Goal: Transaction & Acquisition: Book appointment/travel/reservation

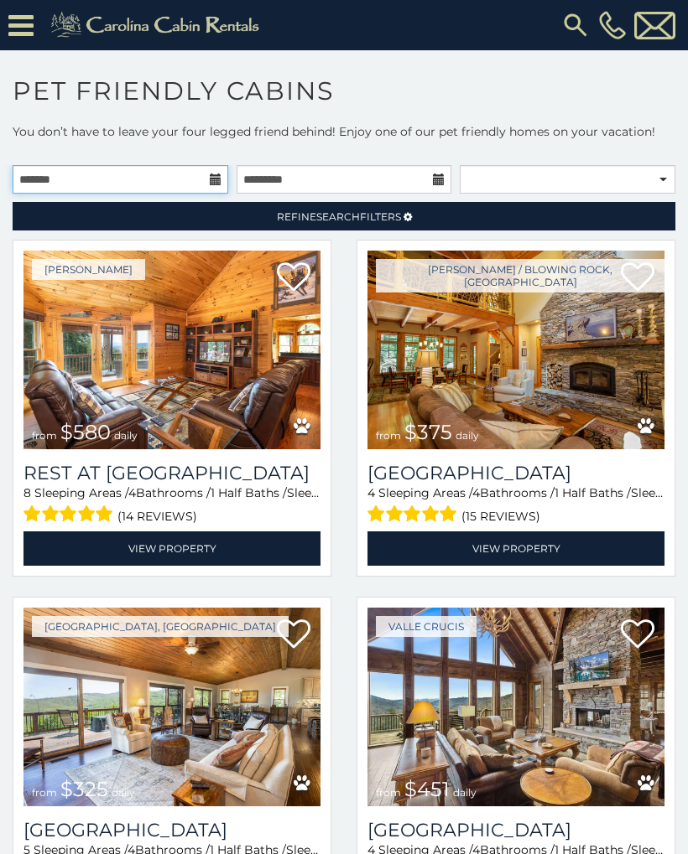
click at [194, 190] on input "text" at bounding box center [121, 179] width 216 height 29
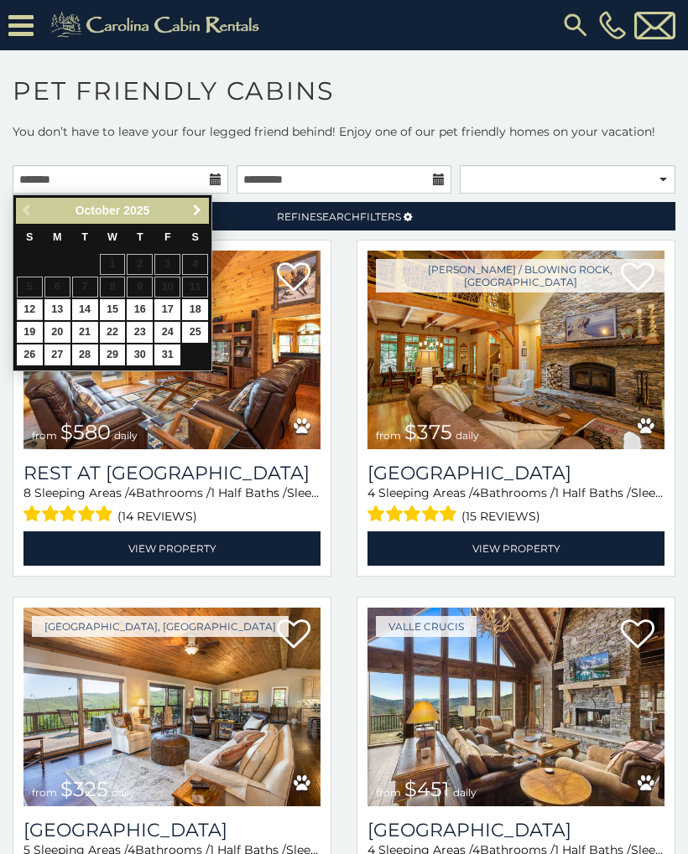
click at [196, 207] on span "Next" at bounding box center [196, 210] width 13 height 13
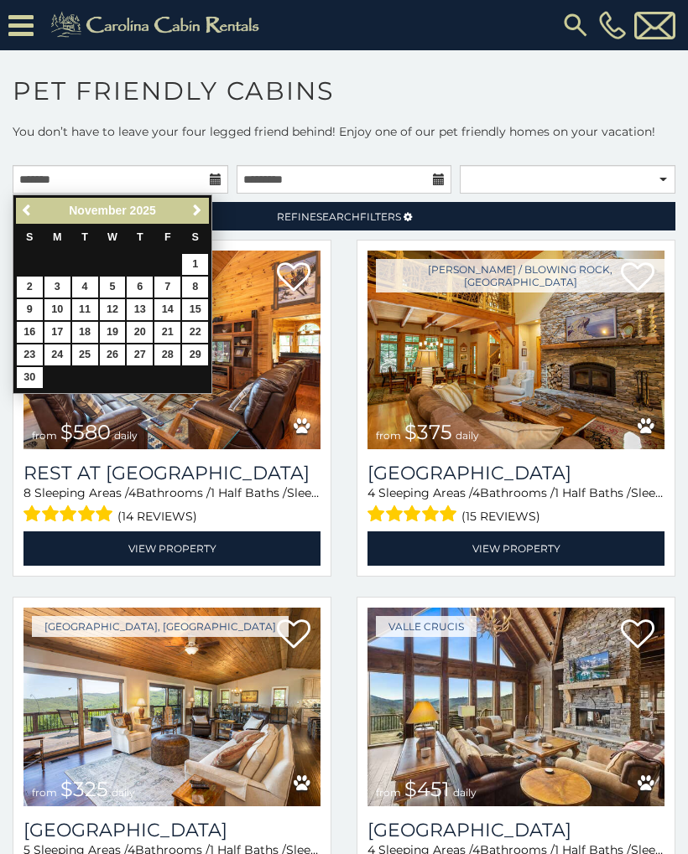
click at [200, 209] on span "Next" at bounding box center [196, 210] width 13 height 13
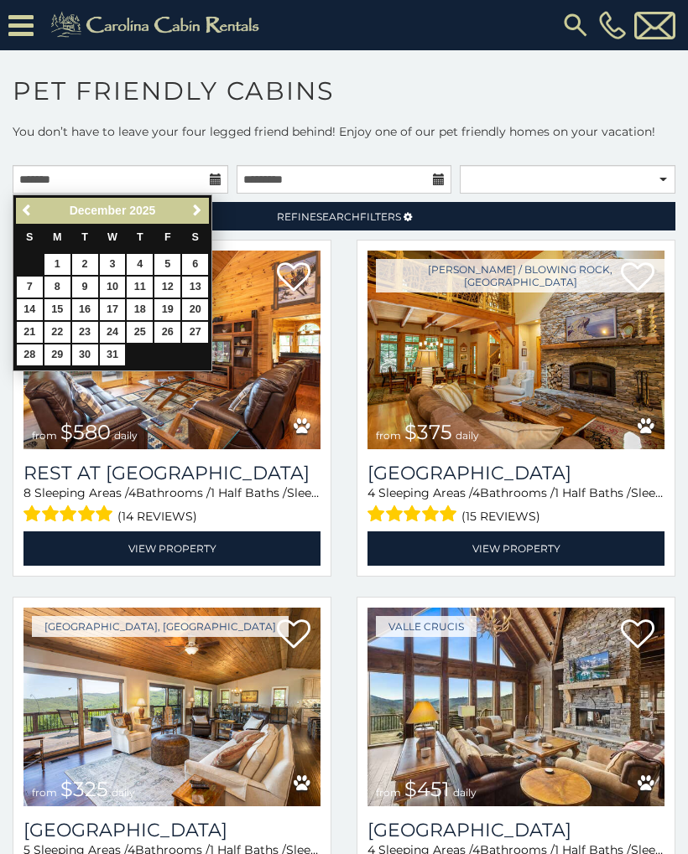
click at [168, 329] on link "26" at bounding box center [167, 332] width 26 height 21
type input "**********"
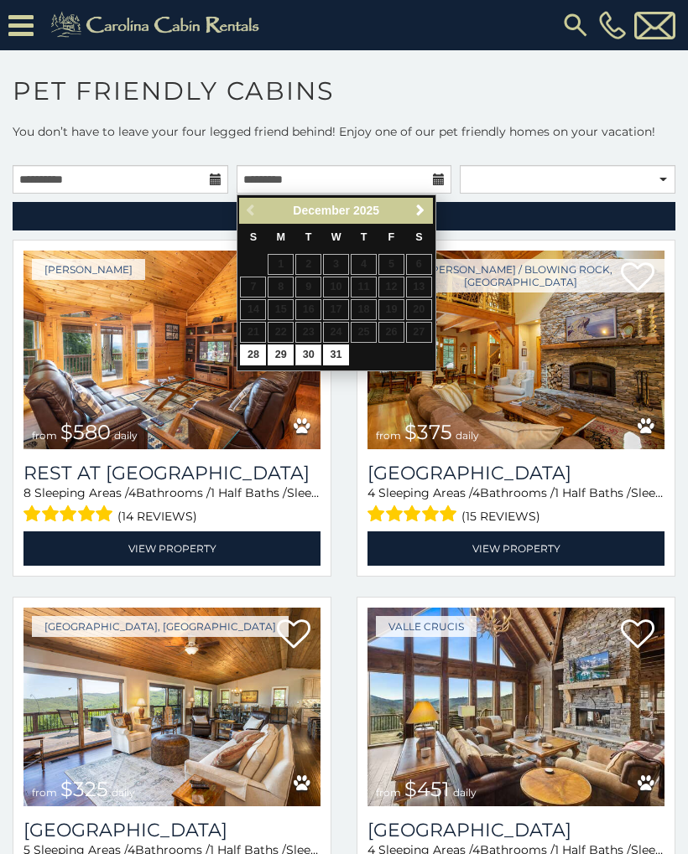
click at [307, 349] on link "30" at bounding box center [308, 355] width 26 height 21
type input "**********"
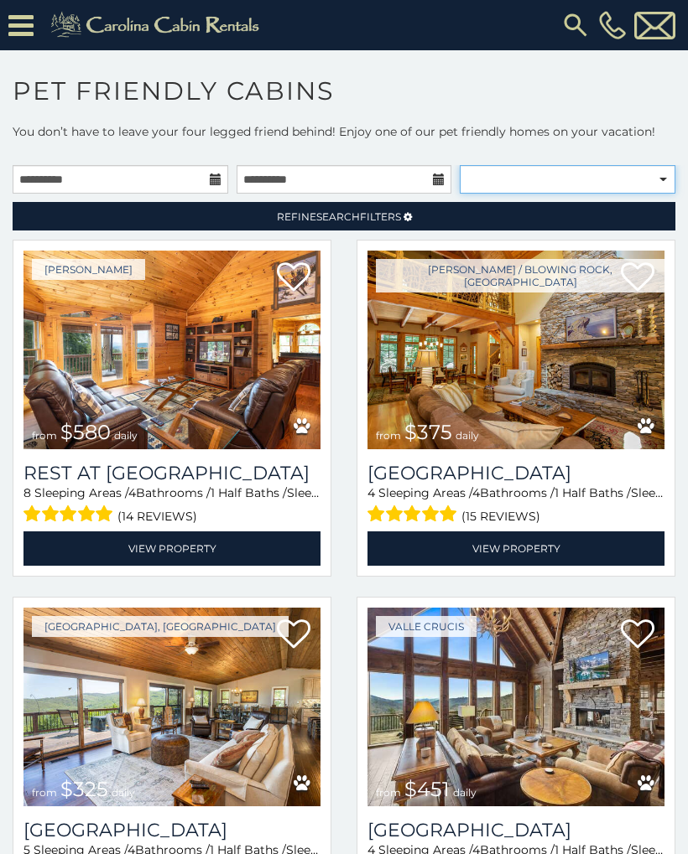
click at [656, 184] on select "**********" at bounding box center [568, 179] width 216 height 29
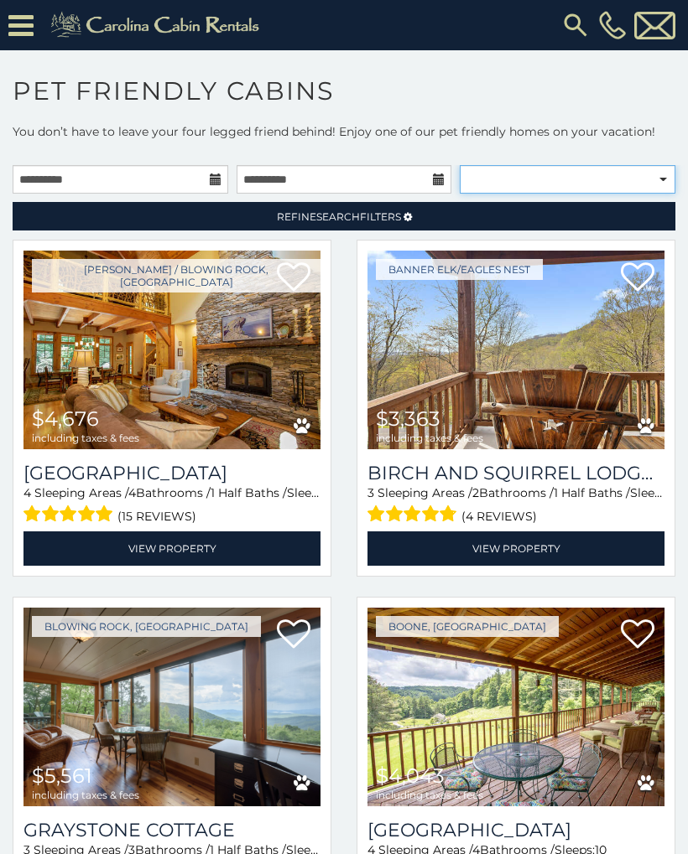
select select "******"
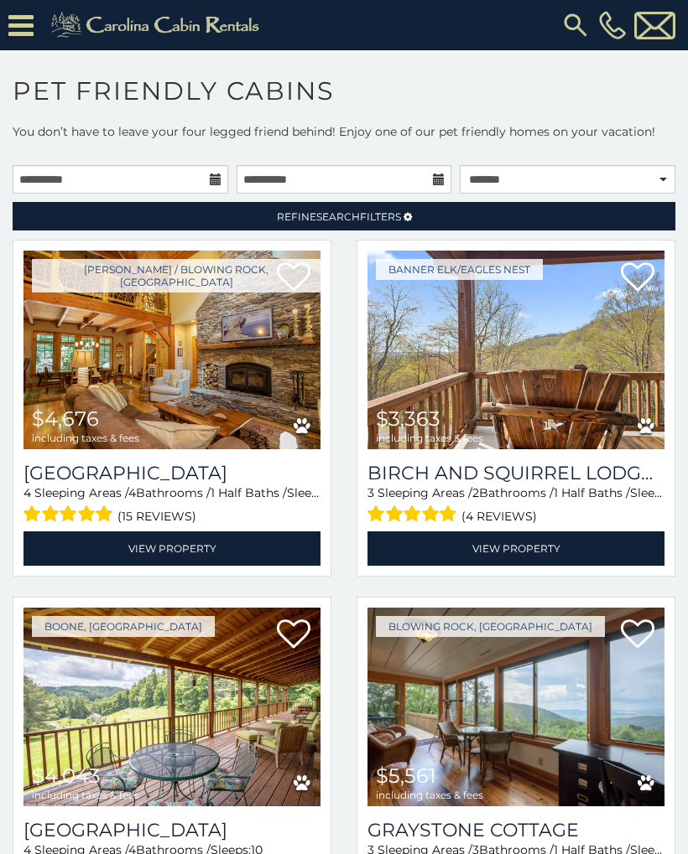
click at [267, 363] on img at bounding box center [171, 350] width 297 height 199
click at [164, 553] on link "View Property" at bounding box center [171, 549] width 297 height 34
click at [161, 551] on link "View Property" at bounding box center [171, 549] width 297 height 34
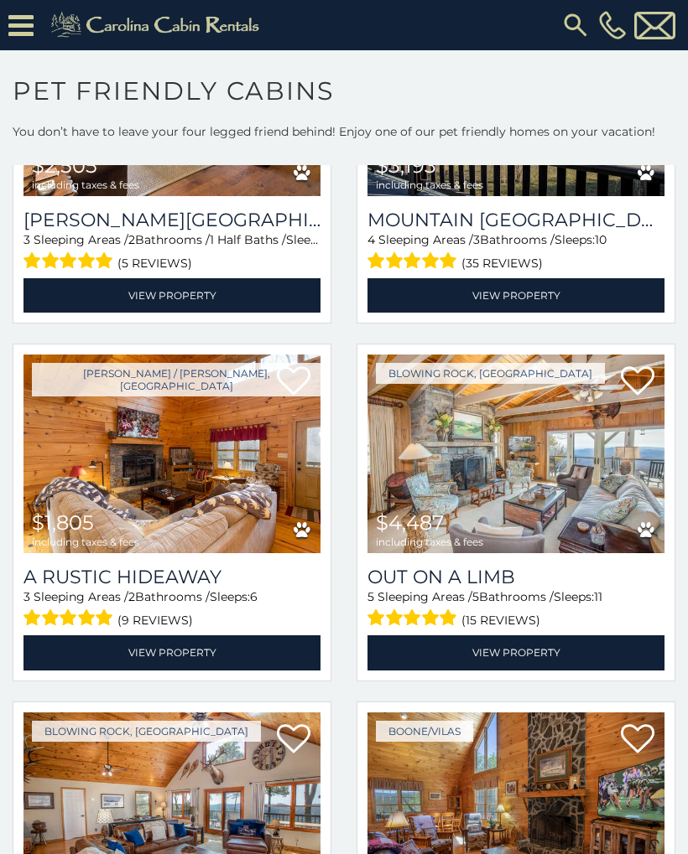
scroll to position [1332, 0]
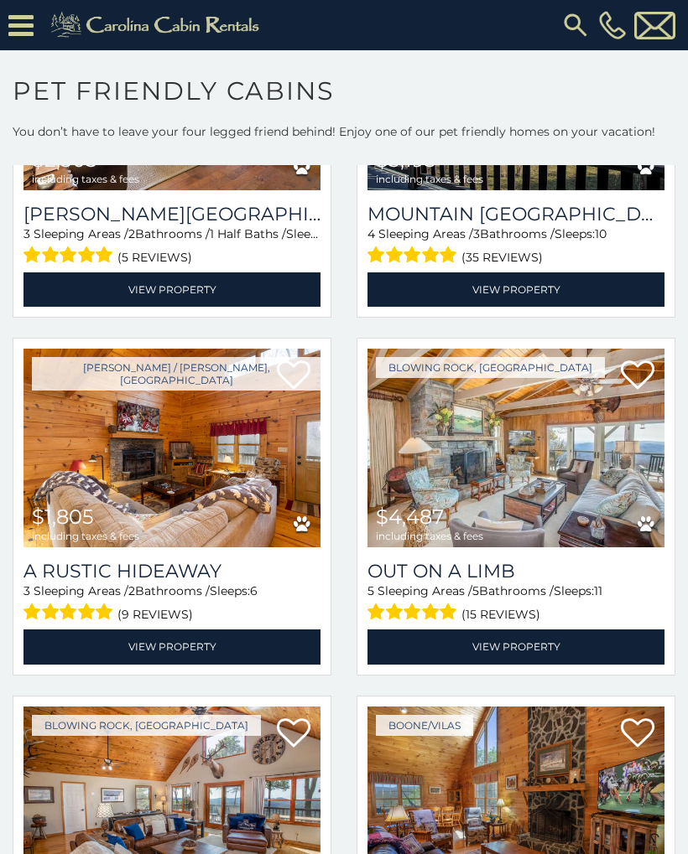
click at [507, 659] on link "View Property" at bounding box center [515, 647] width 297 height 34
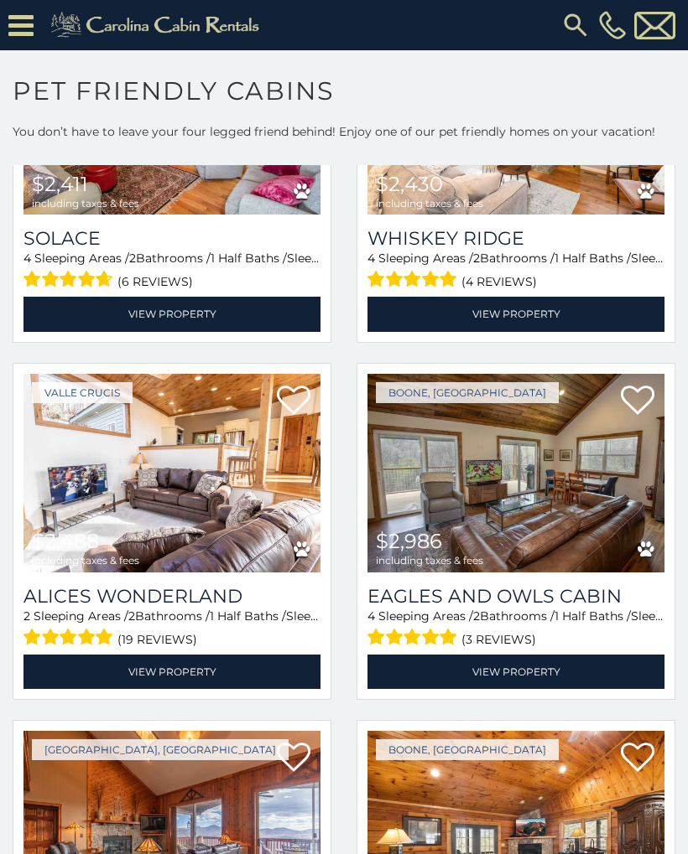
scroll to position [2739, 0]
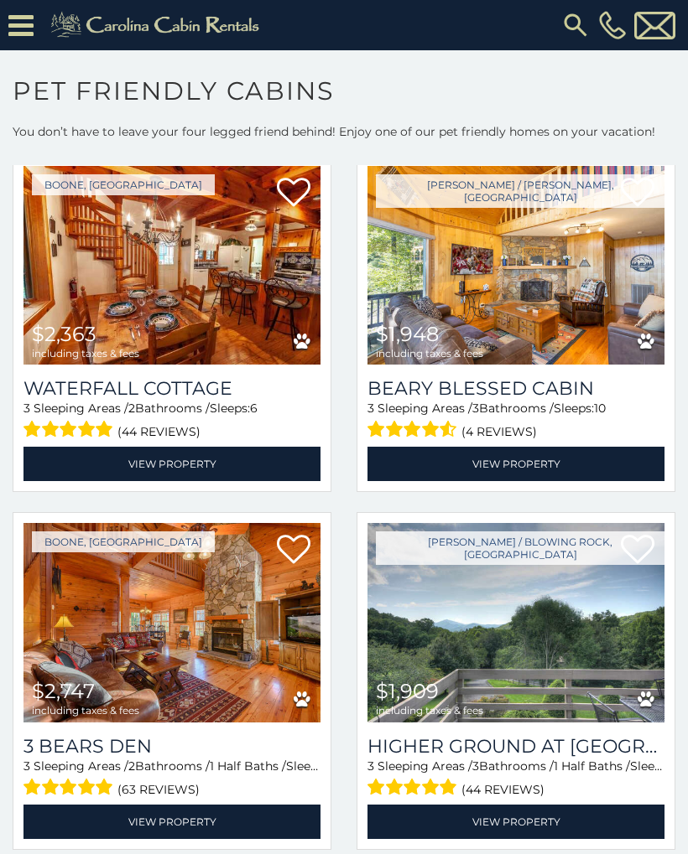
scroll to position [4740, 0]
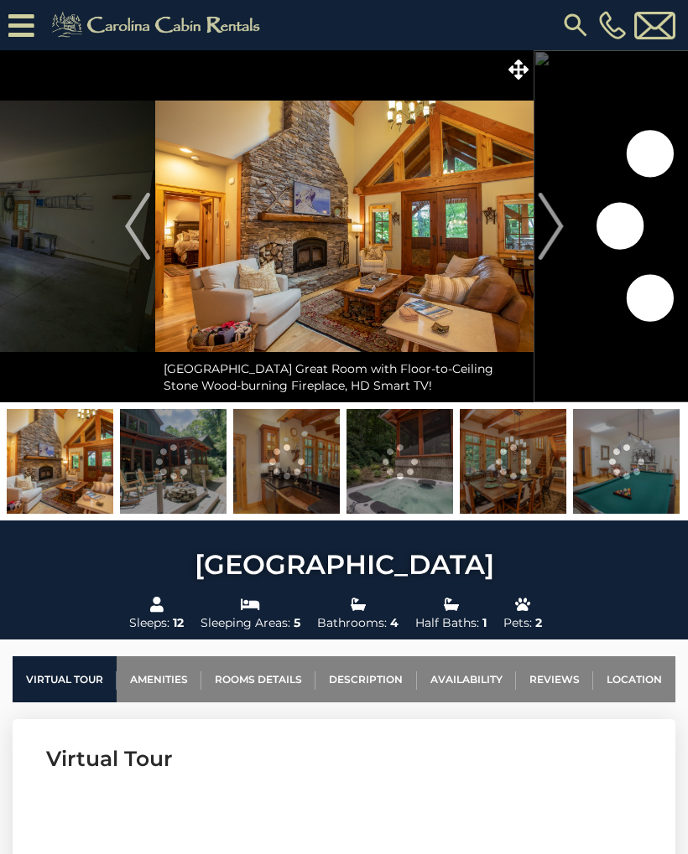
click at [547, 228] on img "Next" at bounding box center [550, 226] width 25 height 67
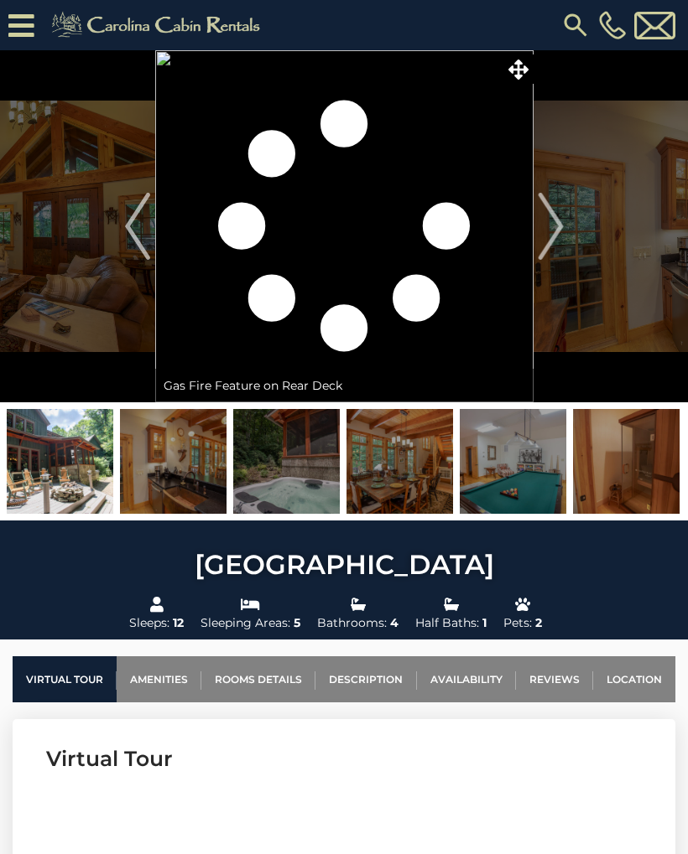
click at [557, 220] on img "Next" at bounding box center [550, 226] width 25 height 67
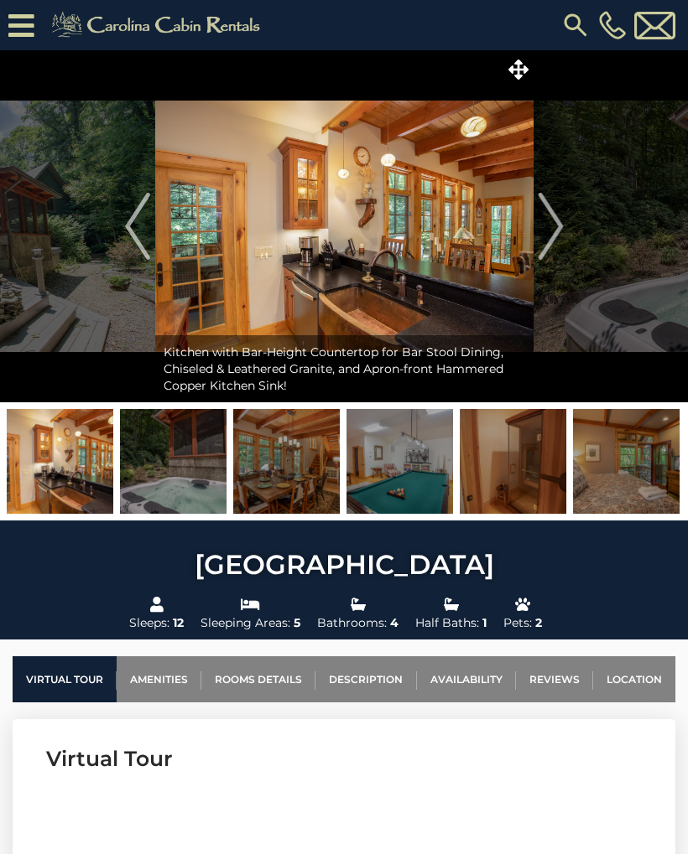
click at [551, 235] on img "Next" at bounding box center [550, 226] width 25 height 67
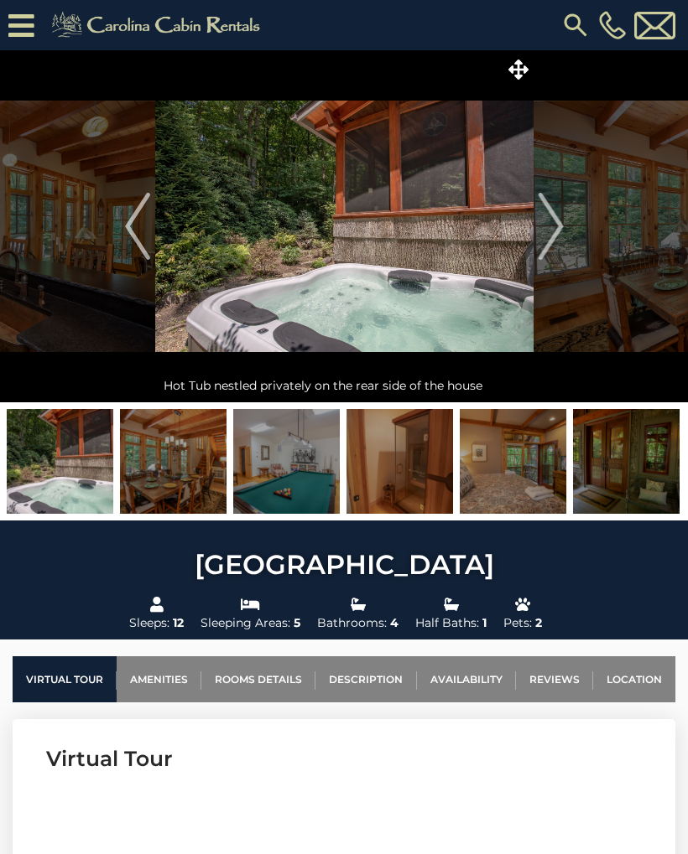
click at [550, 232] on img "Next" at bounding box center [550, 226] width 25 height 67
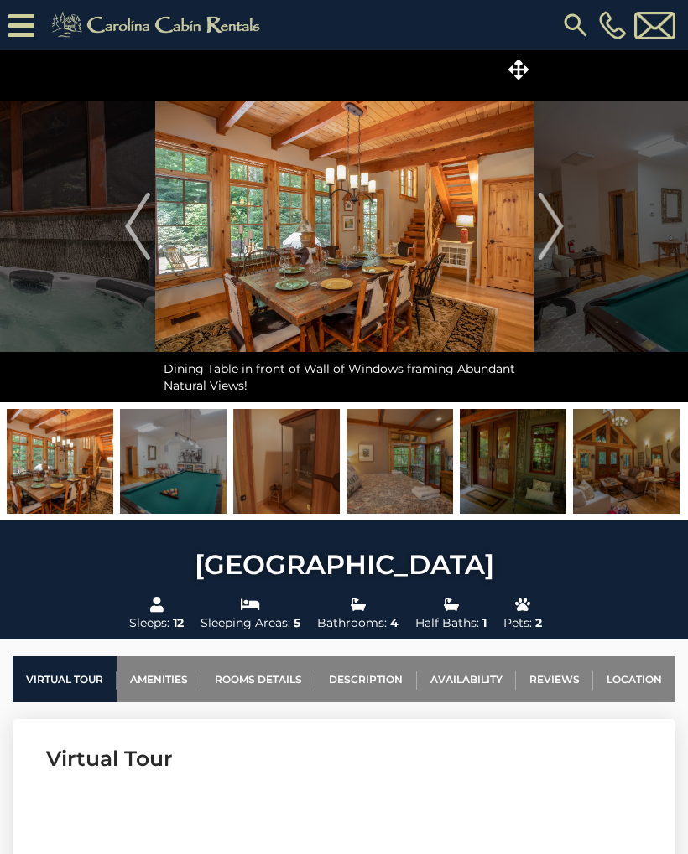
click at [544, 231] on img "Next" at bounding box center [550, 226] width 25 height 67
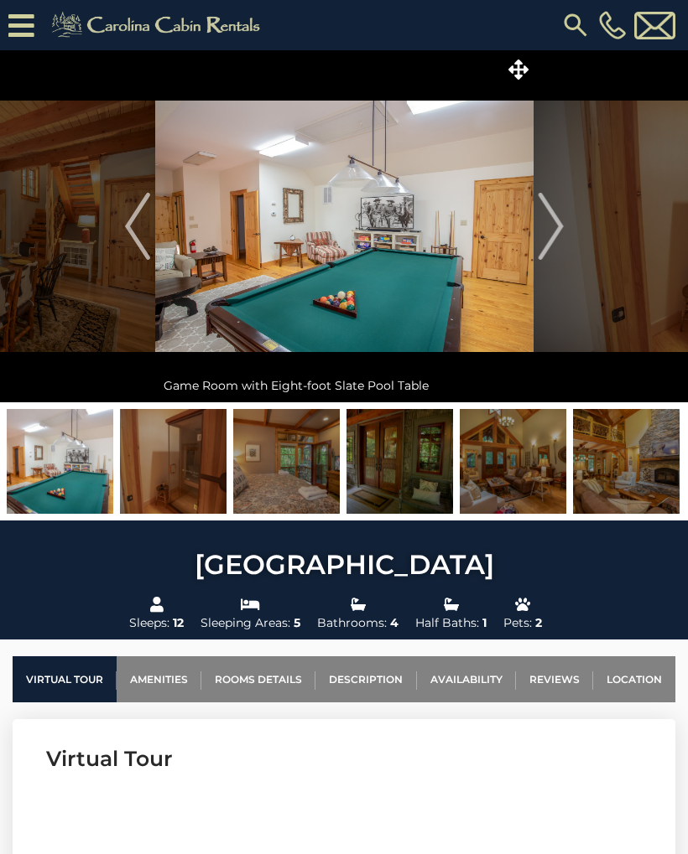
click at [543, 232] on img "Next" at bounding box center [550, 226] width 25 height 67
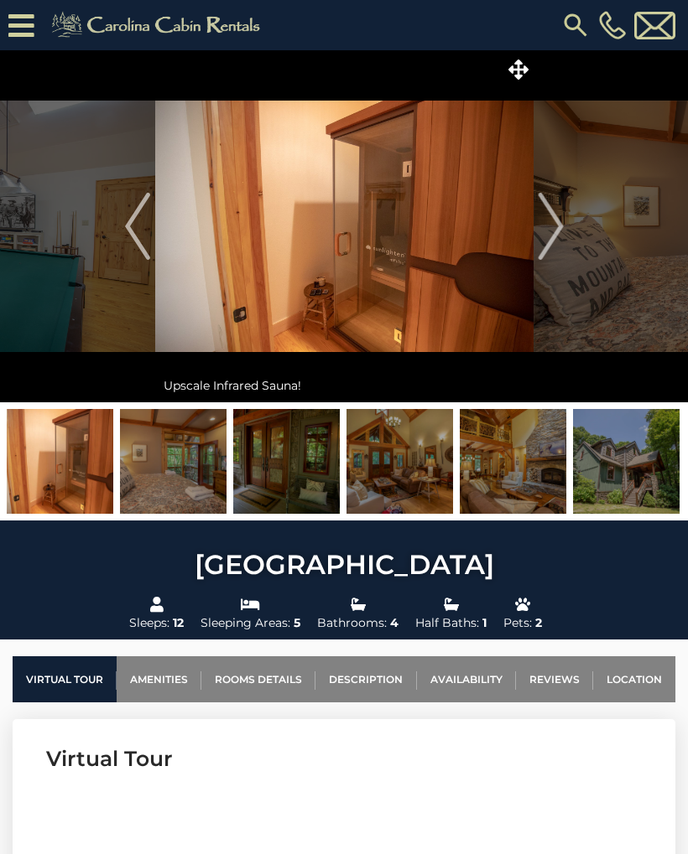
click at [546, 226] on img "Next" at bounding box center [550, 226] width 25 height 67
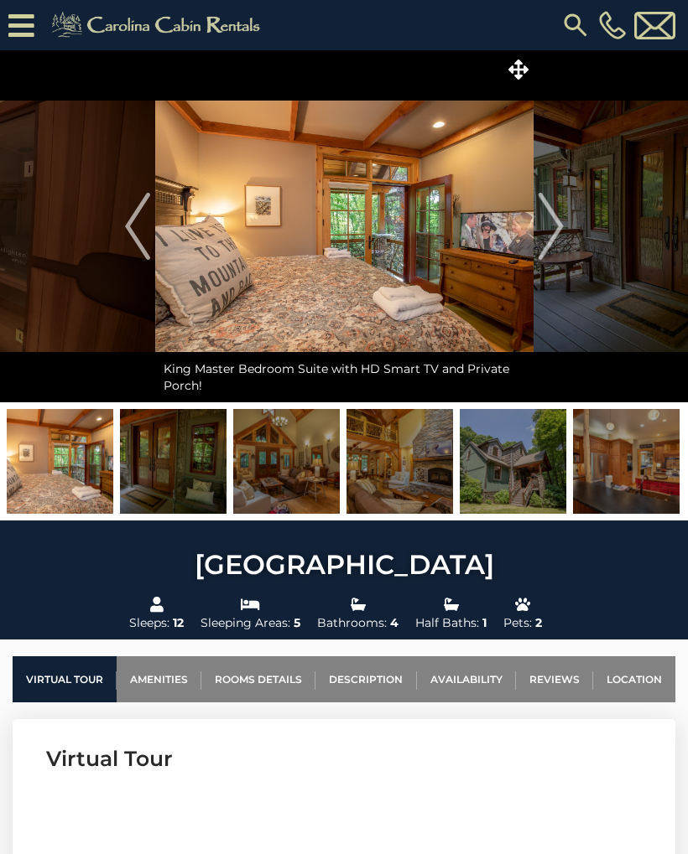
click at [548, 227] on img "Next" at bounding box center [550, 226] width 25 height 67
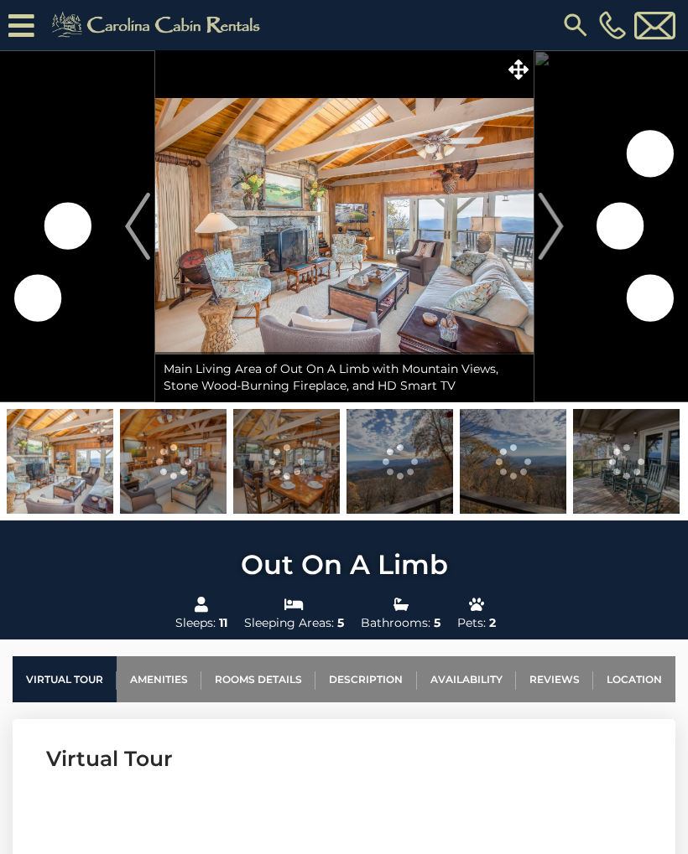
click at [164, 475] on img at bounding box center [173, 461] width 106 height 105
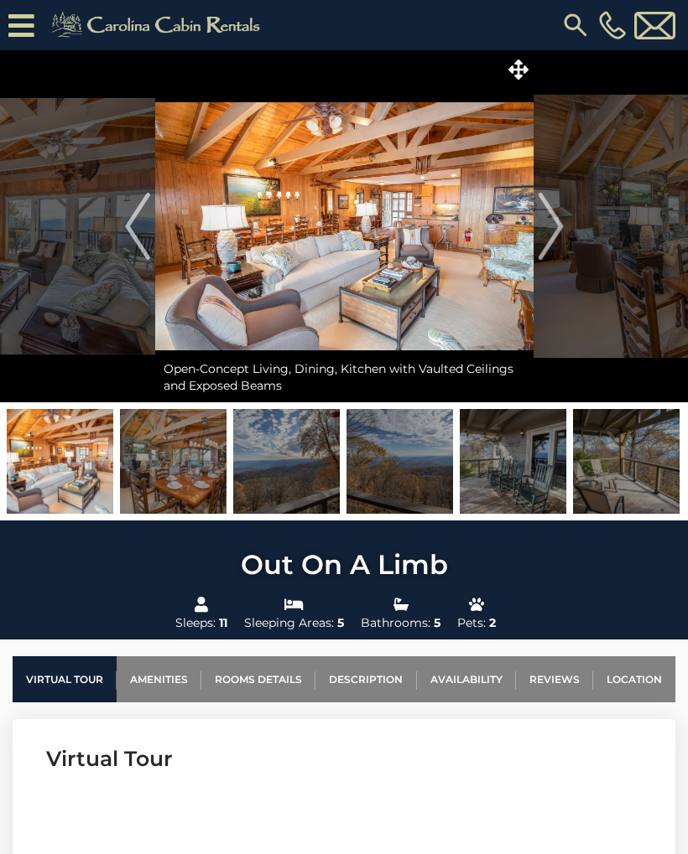
click at [276, 489] on img at bounding box center [286, 461] width 106 height 105
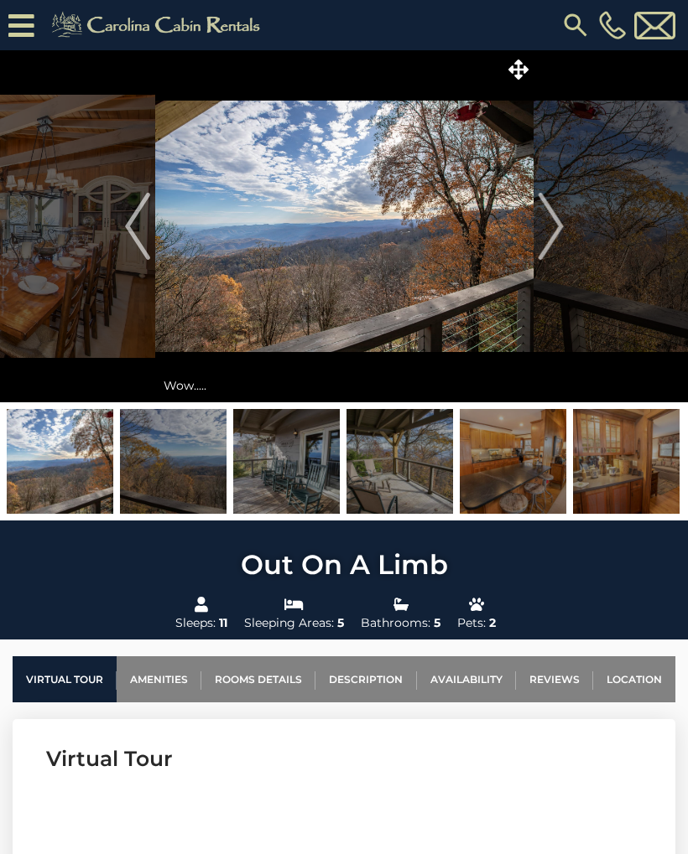
click at [397, 472] on img at bounding box center [399, 461] width 106 height 105
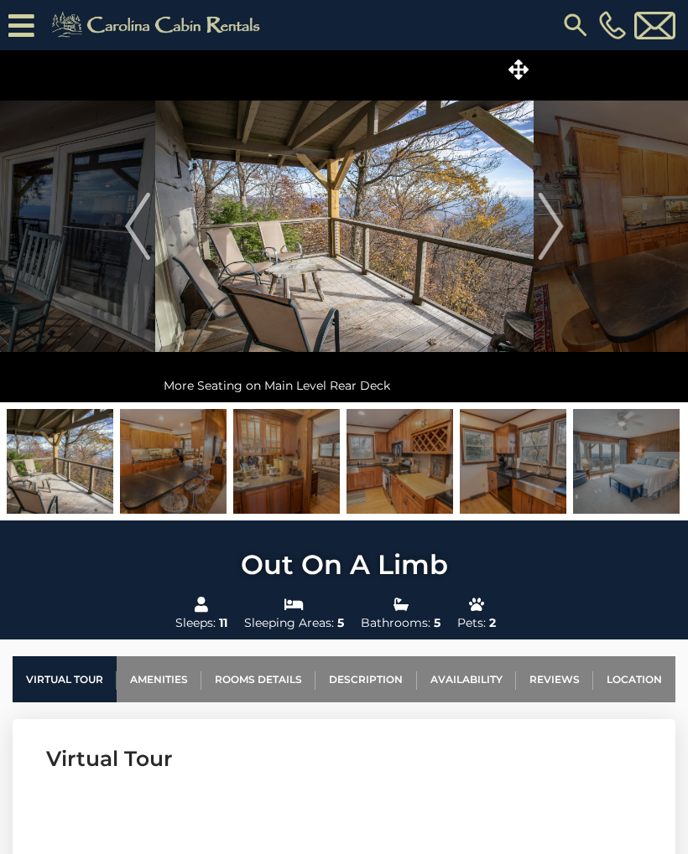
click at [418, 486] on img at bounding box center [399, 461] width 106 height 105
